Goal: Find specific page/section: Find specific page/section

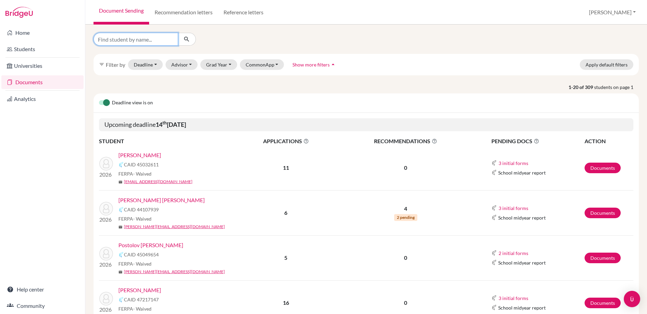
click at [150, 41] on input "Find student by name..." at bounding box center [135, 39] width 85 height 13
type input "[PERSON_NAME]"
click button "submit" at bounding box center [187, 39] width 18 height 13
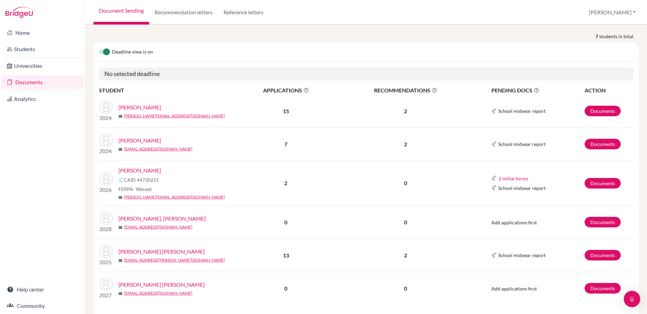
scroll to position [56, 0]
click at [598, 178] on link "Documents" at bounding box center [602, 183] width 36 height 11
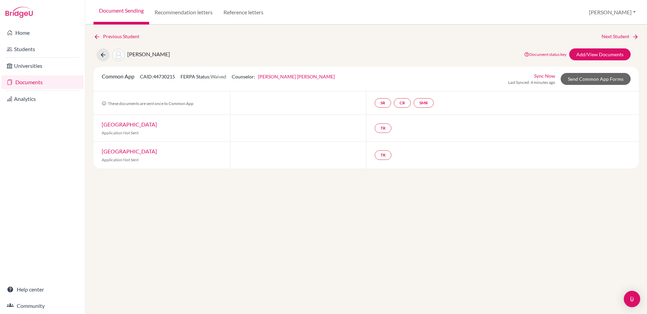
click at [550, 76] on link "Sync Now" at bounding box center [544, 75] width 21 height 7
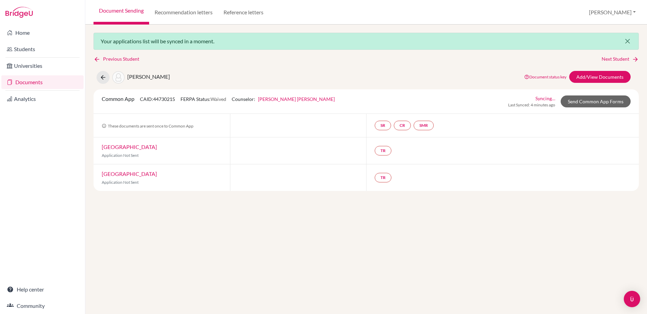
click at [626, 42] on icon "close" at bounding box center [627, 41] width 8 height 8
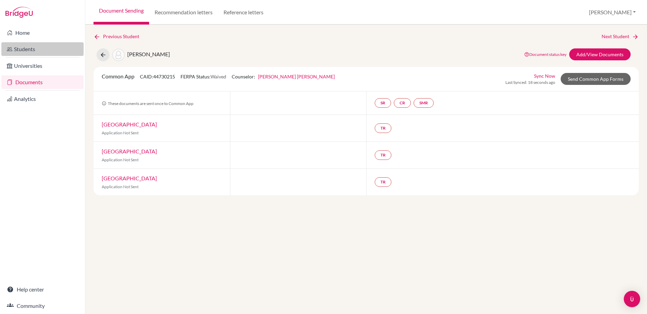
click at [21, 53] on link "Students" at bounding box center [42, 49] width 82 height 14
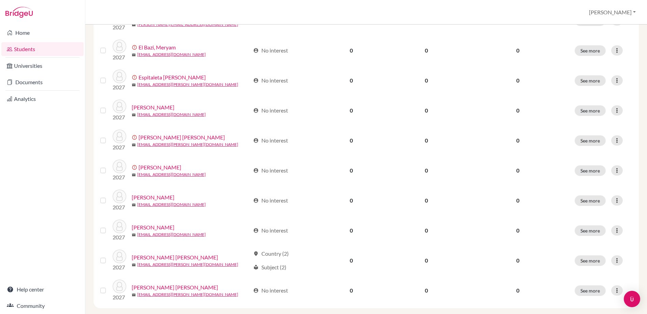
scroll to position [466, 0]
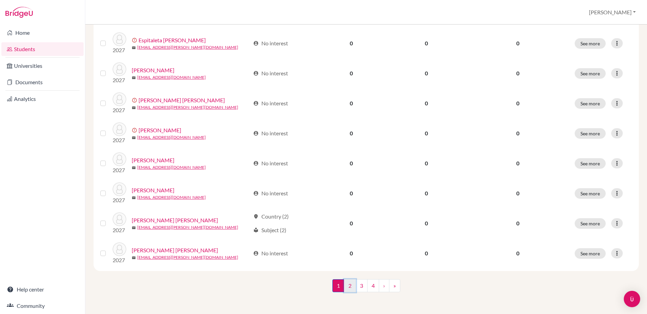
click at [351, 285] on link "2" at bounding box center [350, 285] width 12 height 13
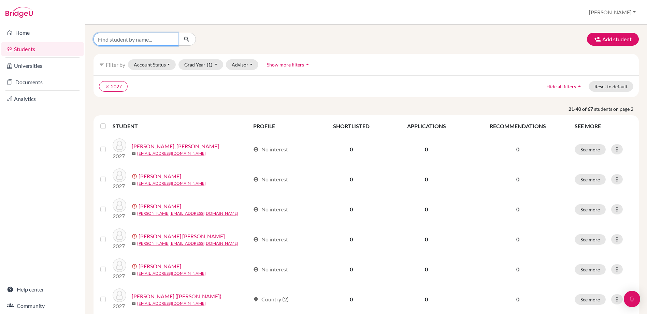
click at [133, 42] on input "Find student by name..." at bounding box center [135, 39] width 85 height 13
type input "[PERSON_NAME]"
click button "submit" at bounding box center [187, 39] width 18 height 13
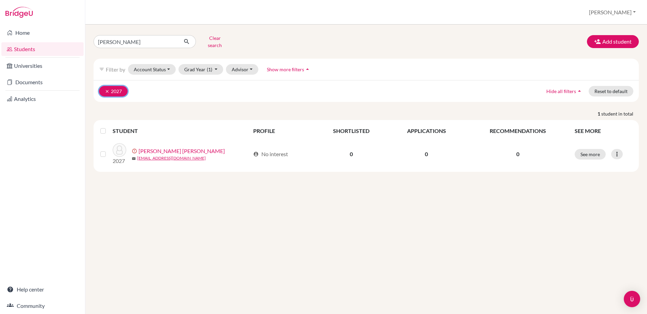
click at [108, 89] on icon "clear" at bounding box center [107, 91] width 5 height 5
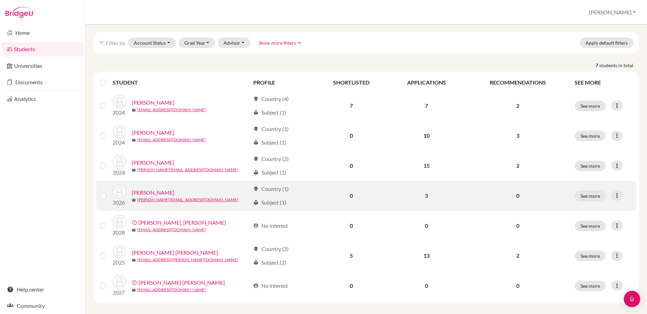
click at [160, 189] on link "[PERSON_NAME]" at bounding box center [153, 193] width 43 height 8
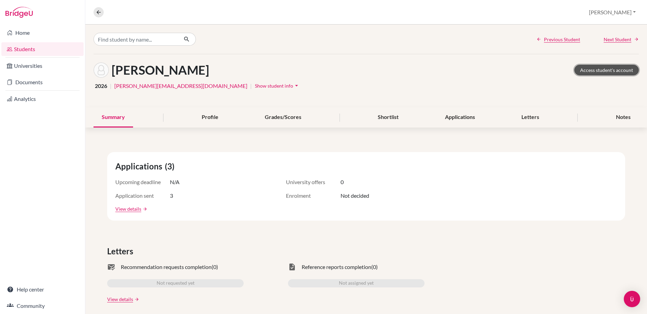
click at [601, 71] on link "Access student's account" at bounding box center [606, 70] width 64 height 11
